Goal: Navigation & Orientation: Find specific page/section

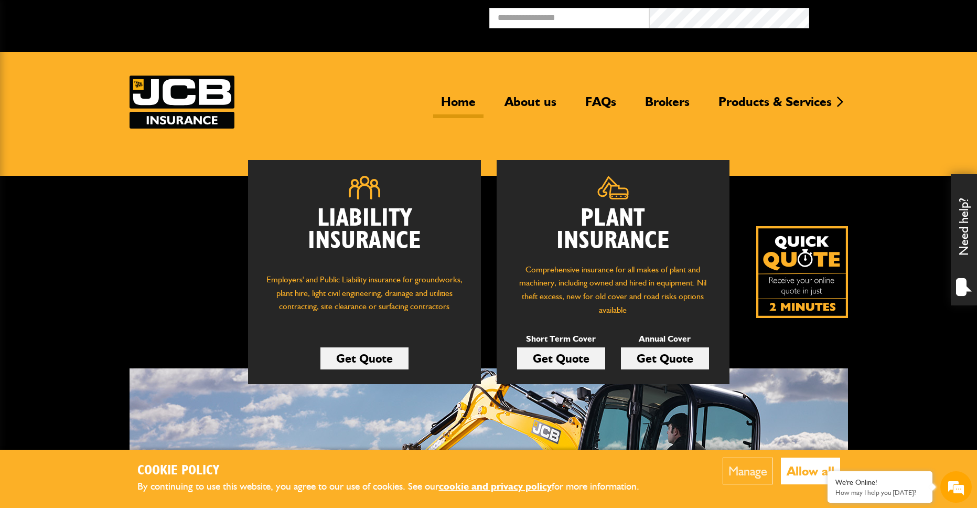
click at [467, 103] on link "Home" at bounding box center [458, 106] width 50 height 24
